Goal: Use online tool/utility: Utilize a website feature to perform a specific function

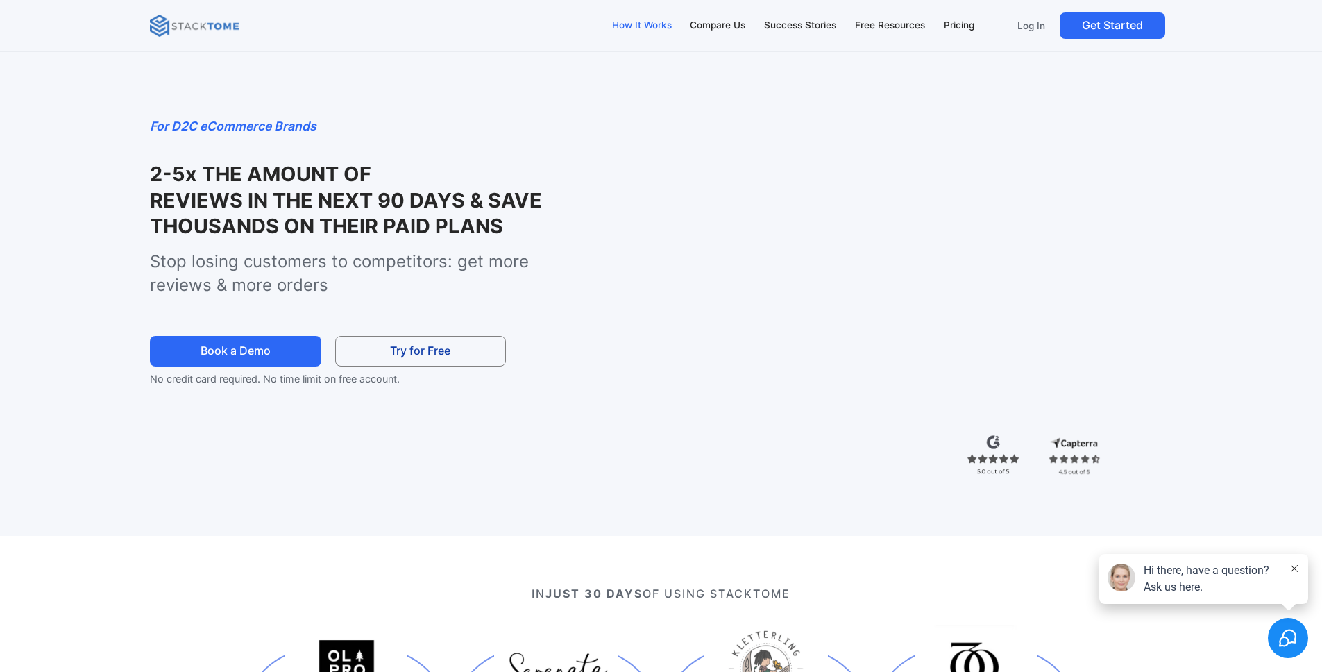
click at [642, 24] on div "How It Works" at bounding box center [642, 25] width 60 height 15
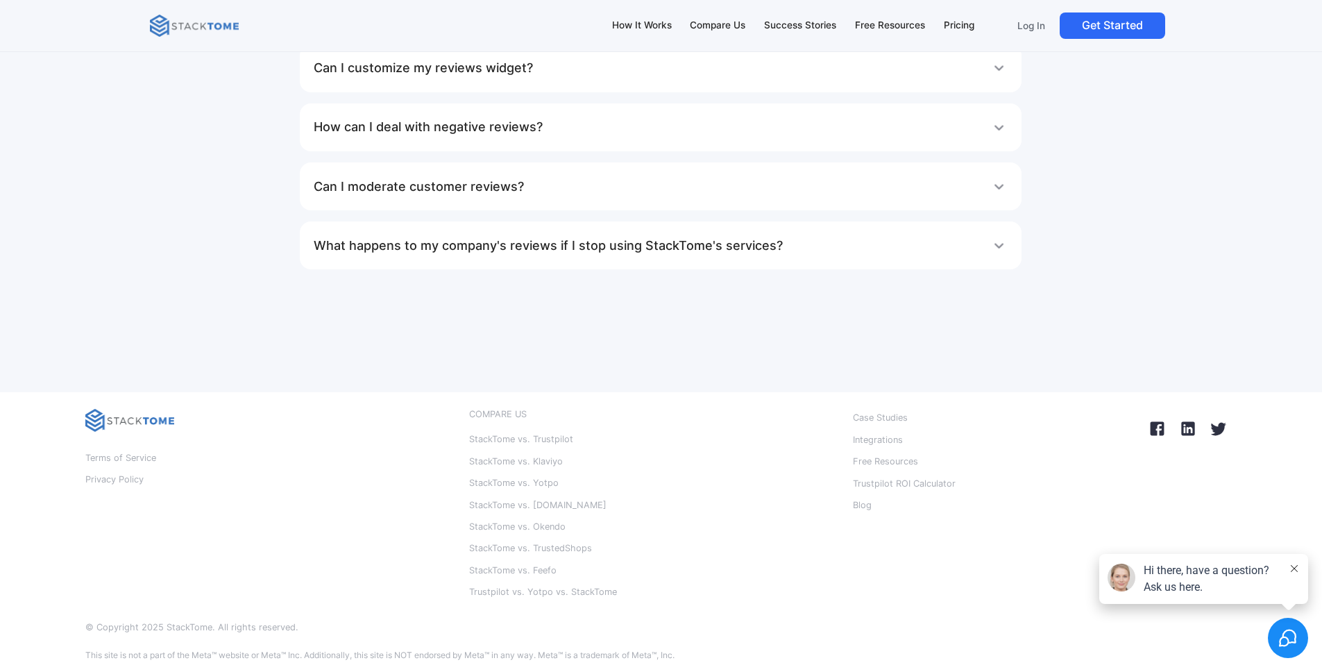
scroll to position [9084, 0]
click at [867, 504] on p "Blog" at bounding box center [862, 505] width 19 height 18
click at [939, 488] on p "Trustpilot ROI Calculator" at bounding box center [904, 484] width 103 height 18
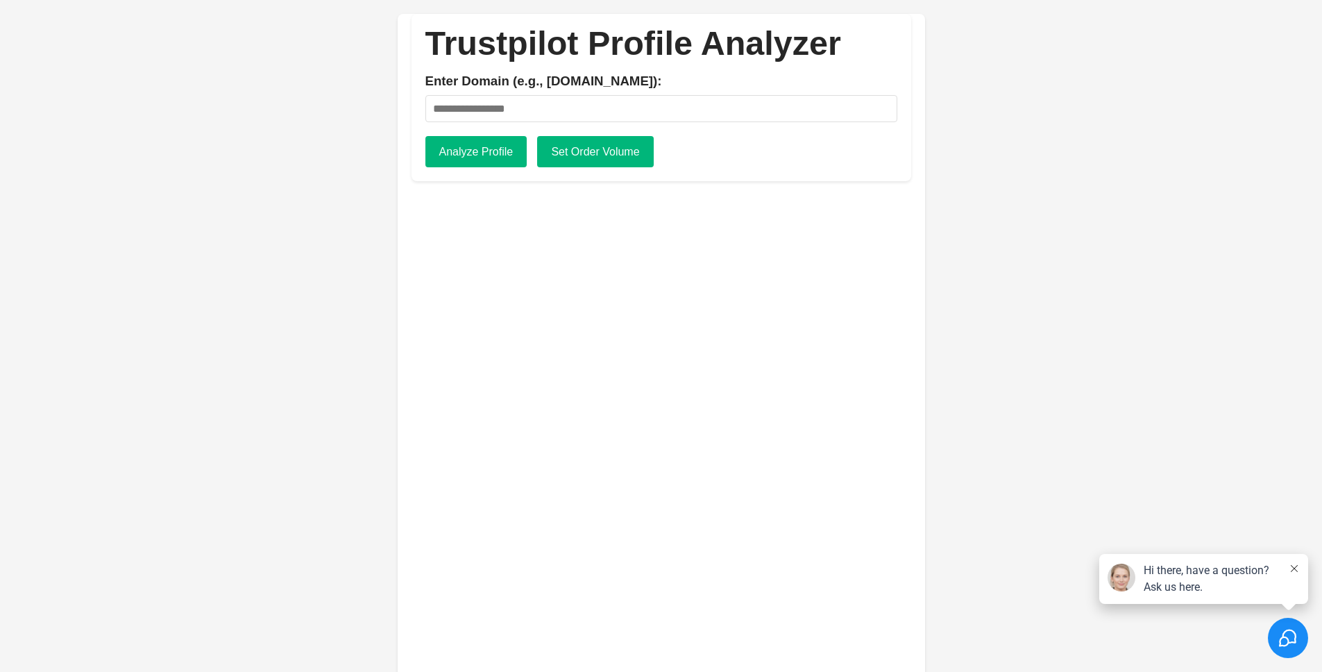
click at [581, 108] on input "Enter Domain (e.g., [DOMAIN_NAME]):" at bounding box center [661, 108] width 472 height 27
click at [584, 107] on input "Enter Domain (e.g., [DOMAIN_NAME]):" at bounding box center [661, 108] width 472 height 27
type input "**********"
click at [499, 155] on button "Analyze Profile" at bounding box center [476, 152] width 102 height 32
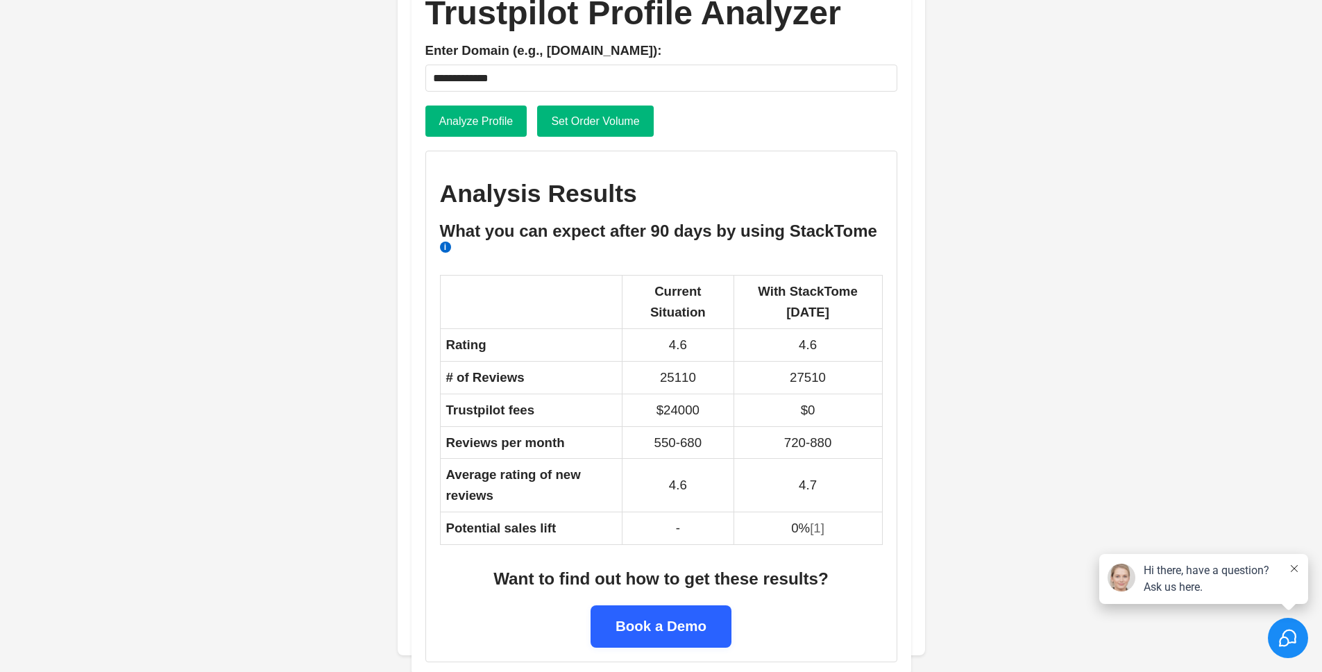
scroll to position [35, 0]
